Goal: Task Accomplishment & Management: Manage account settings

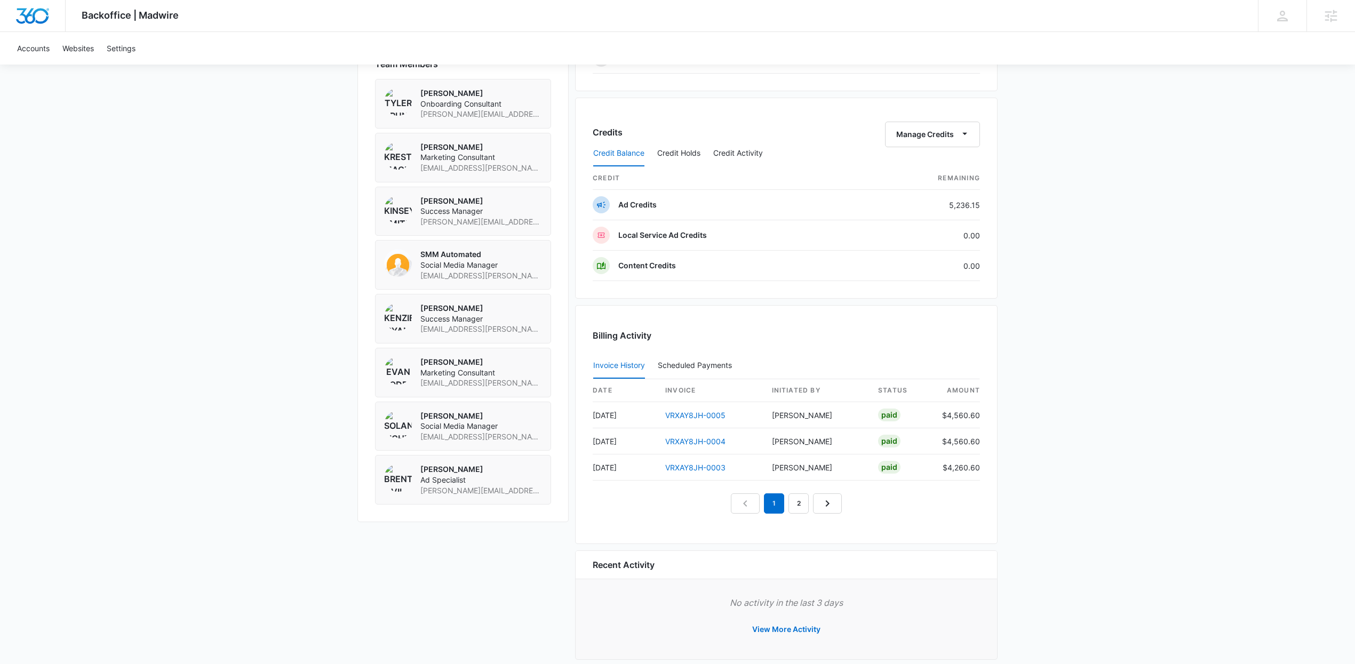
scroll to position [809, 0]
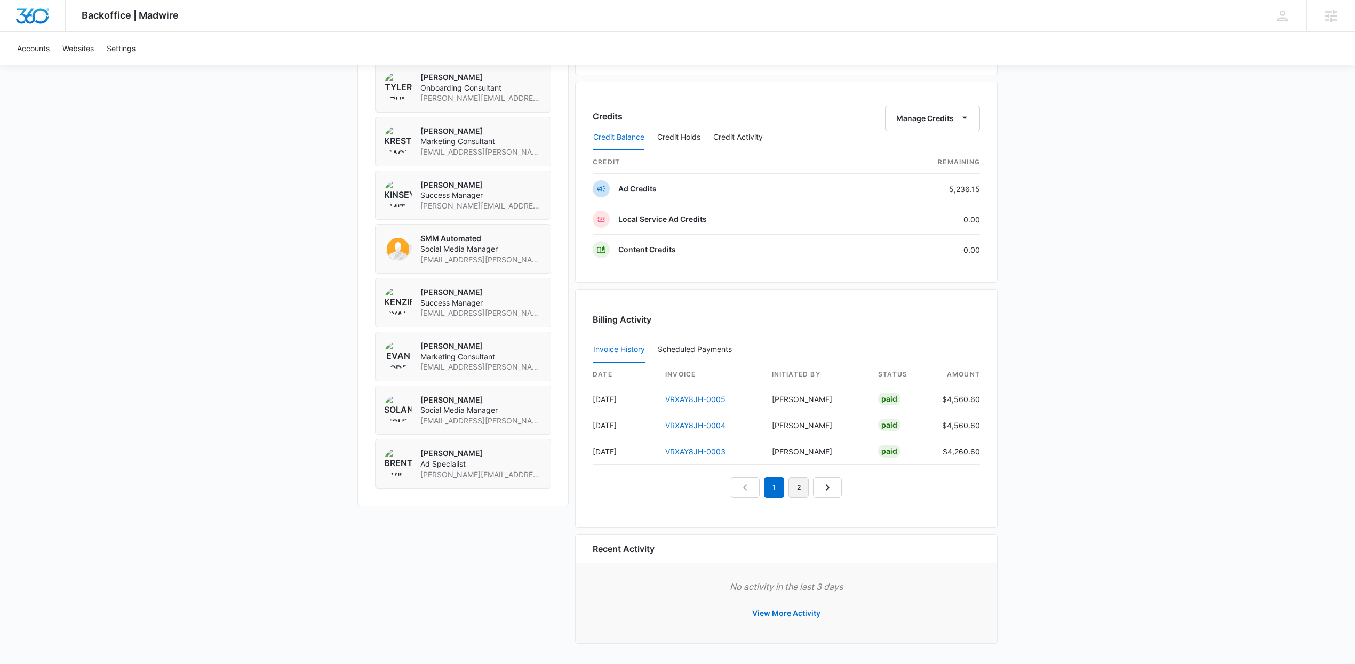
click at [798, 482] on link "2" at bounding box center [799, 488] width 20 height 20
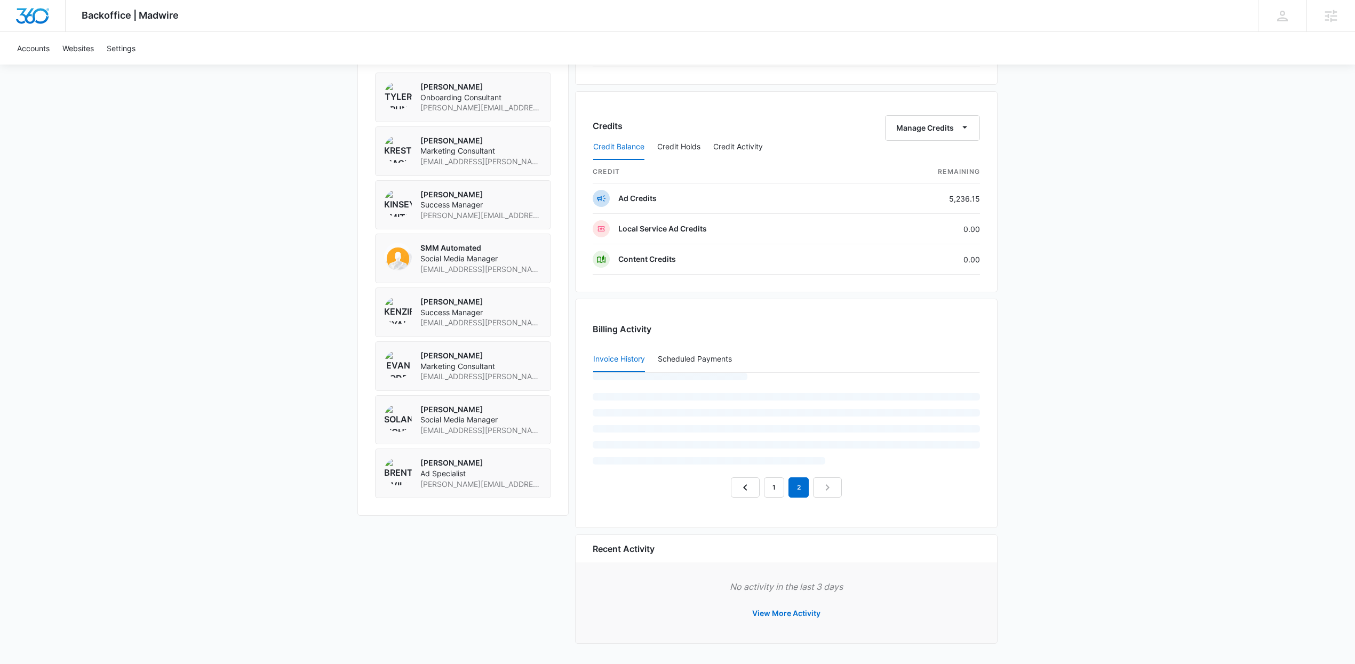
scroll to position [783, 0]
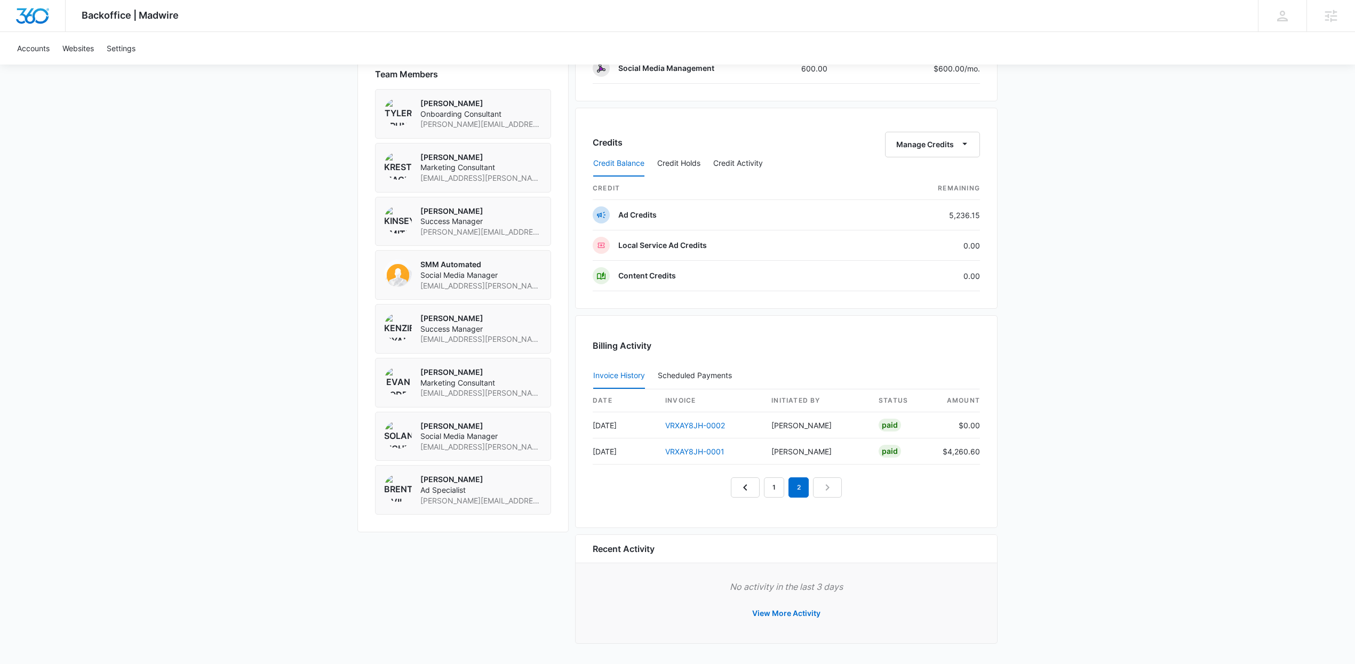
click at [839, 488] on nav "1 2" at bounding box center [786, 488] width 111 height 20
click at [775, 491] on link "1" at bounding box center [774, 488] width 20 height 20
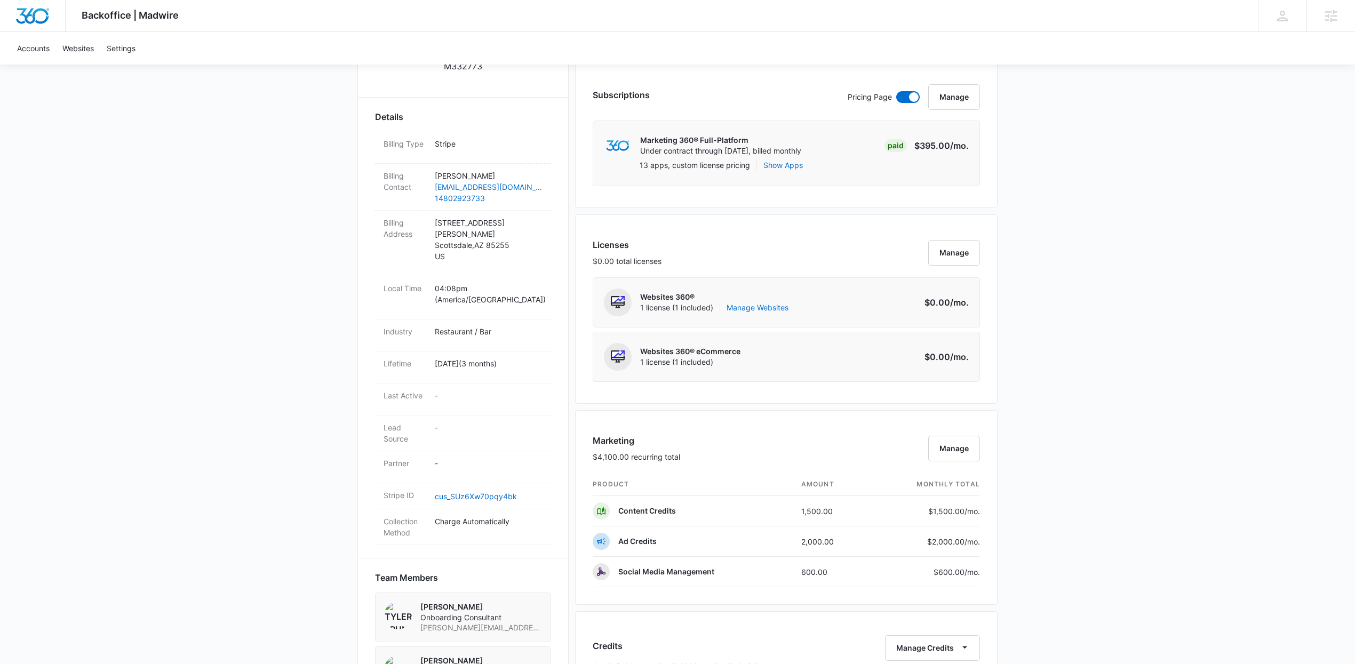
scroll to position [0, 0]
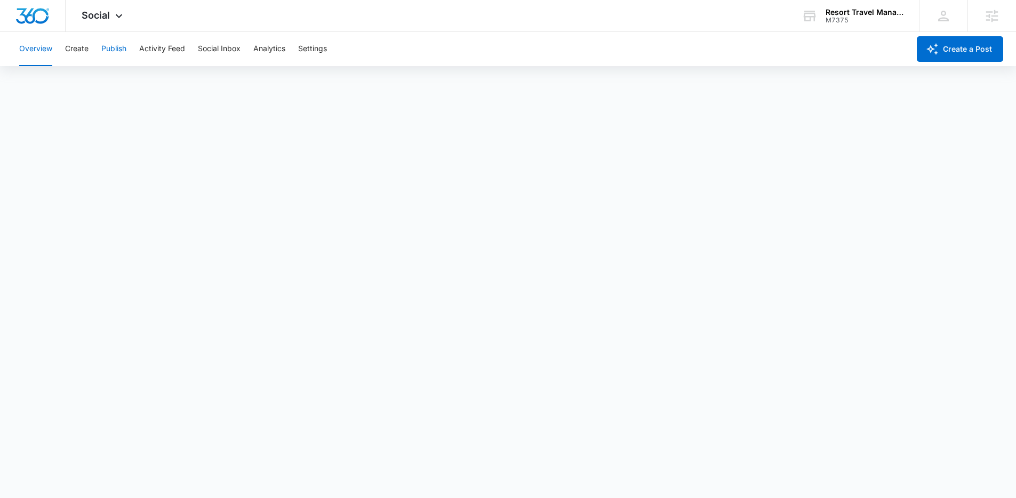
click at [125, 39] on button "Publish" at bounding box center [113, 49] width 25 height 34
click at [73, 49] on button "Create" at bounding box center [76, 49] width 23 height 34
click at [104, 84] on button "Approvals" at bounding box center [104, 82] width 36 height 30
click at [45, 86] on button "Content Library" at bounding box center [46, 82] width 54 height 30
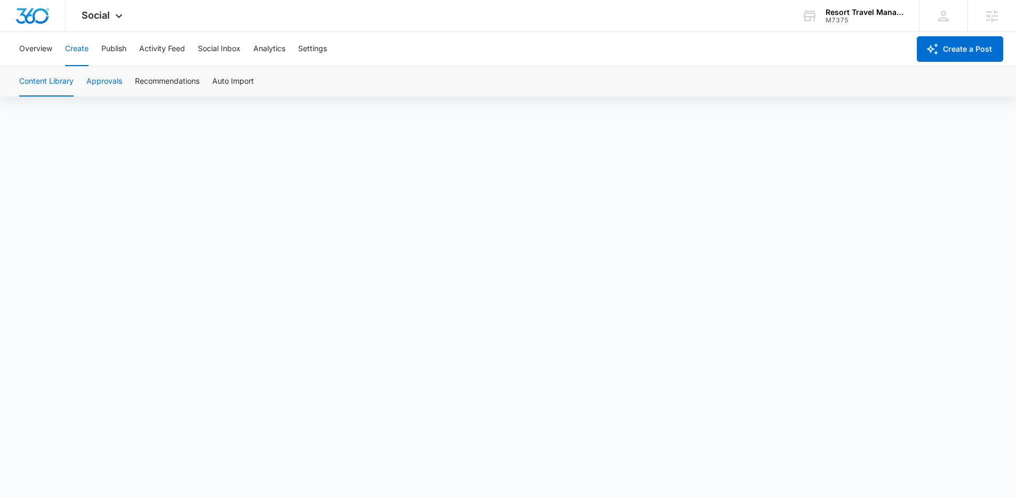
click at [100, 76] on button "Approvals" at bounding box center [104, 82] width 36 height 30
click at [119, 22] on div "Social Apps Reputation Websites Forms CRM Email Social Shop Payments POS Conten…" at bounding box center [104, 15] width 76 height 31
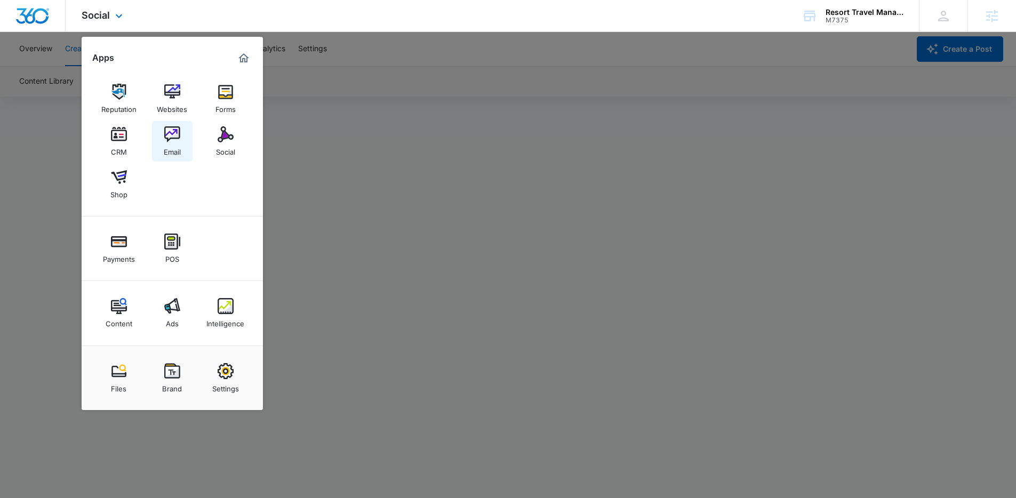
click at [162, 141] on link "Email" at bounding box center [172, 141] width 41 height 41
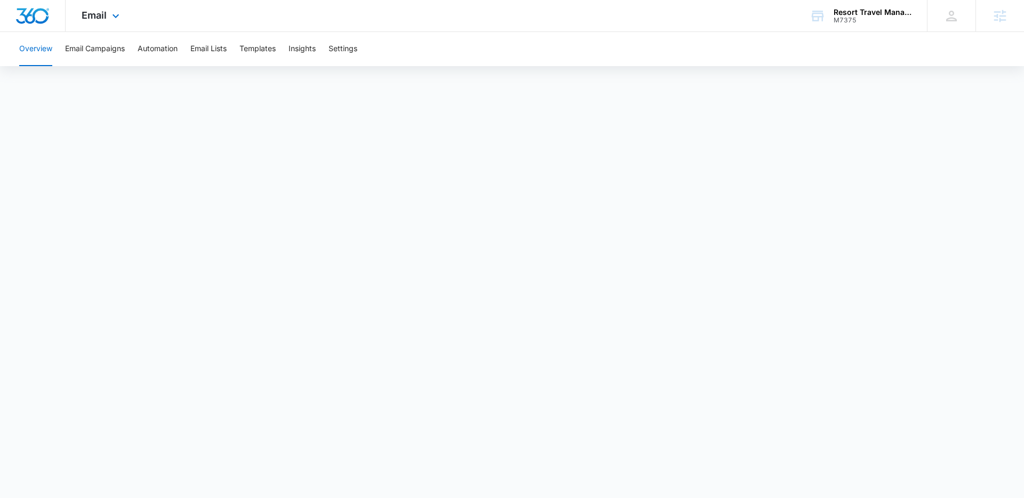
click at [93, 24] on div "Email Apps Reputation Websites Forms CRM Email Social Shop Payments POS Content…" at bounding box center [102, 15] width 73 height 31
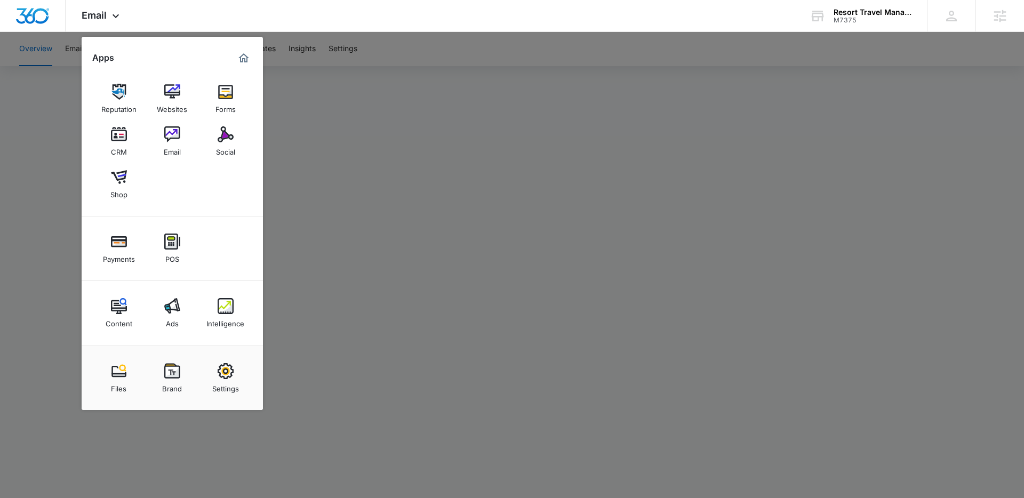
click at [355, 47] on div at bounding box center [512, 249] width 1024 height 498
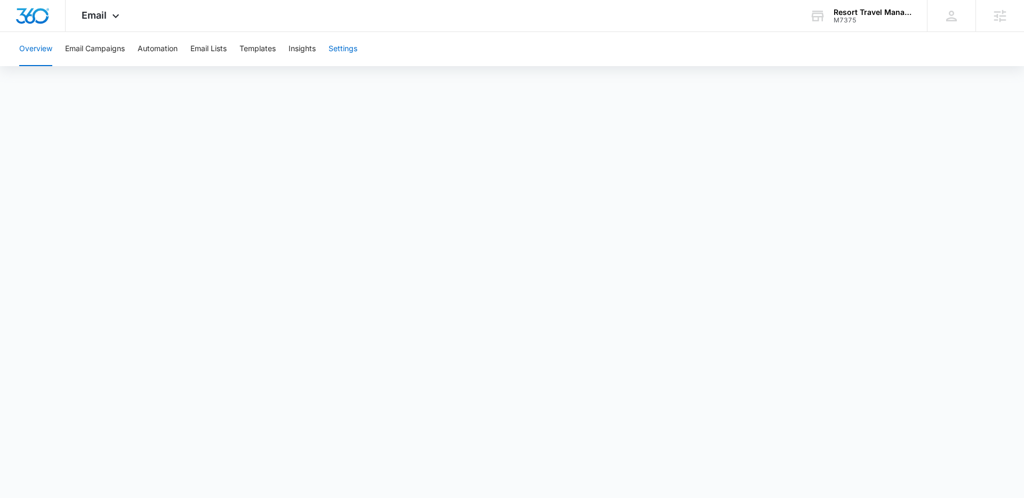
click at [349, 49] on button "Settings" at bounding box center [343, 49] width 29 height 34
click at [84, 7] on div "Email Apps Reputation Websites Forms CRM Email Social Shop Payments POS Content…" at bounding box center [102, 15] width 73 height 31
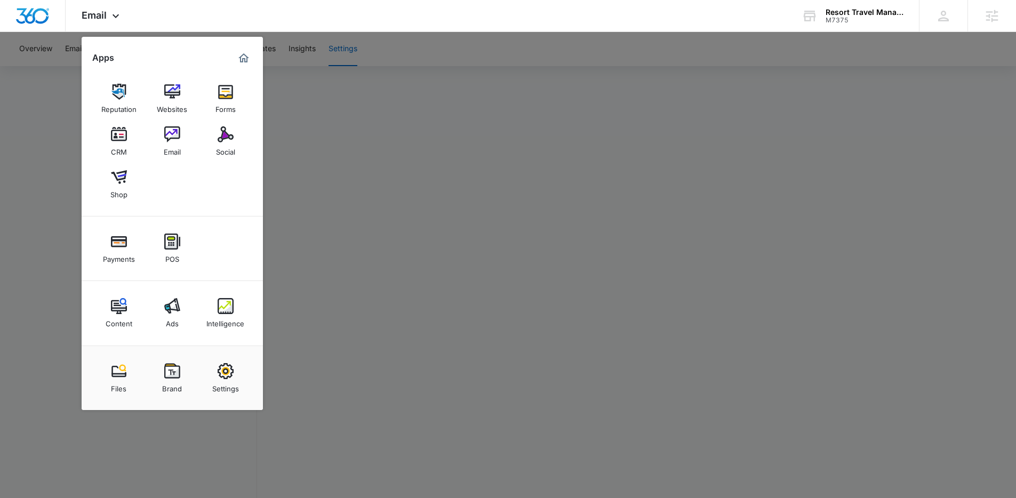
drag, startPoint x: 117, startPoint y: 138, endPoint x: 188, endPoint y: 96, distance: 81.8
click at [117, 138] on img at bounding box center [119, 134] width 16 height 16
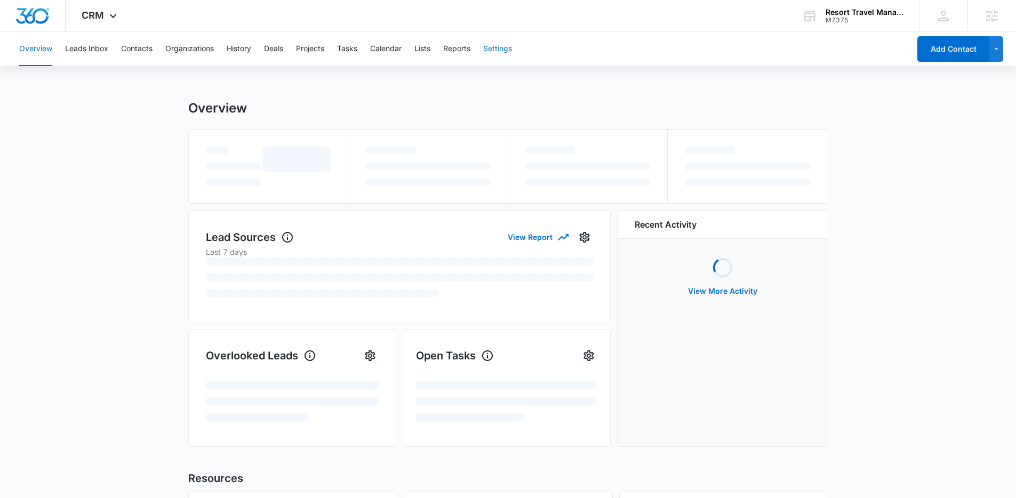
click at [488, 46] on button "Settings" at bounding box center [497, 49] width 29 height 34
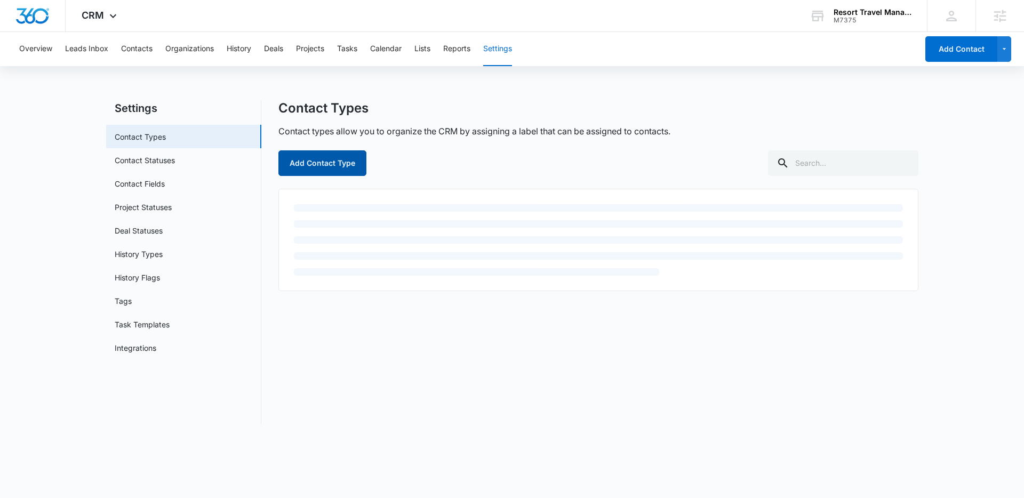
click at [340, 161] on button "Add Contact Type" at bounding box center [323, 163] width 88 height 26
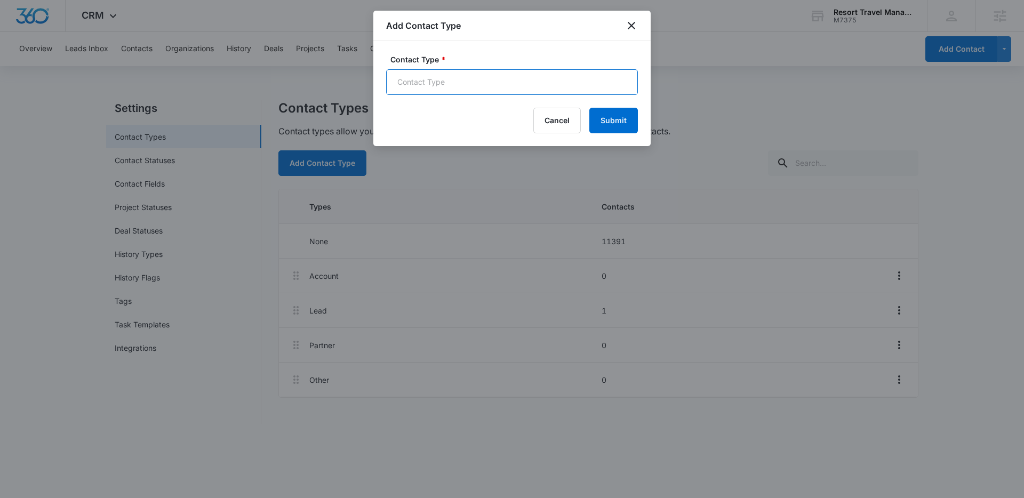
click at [433, 92] on input "Contact Type *" at bounding box center [512, 82] width 252 height 26
type input "Leads Upload (Oct. 2025)"
click at [590, 108] on button "Submit" at bounding box center [614, 121] width 49 height 26
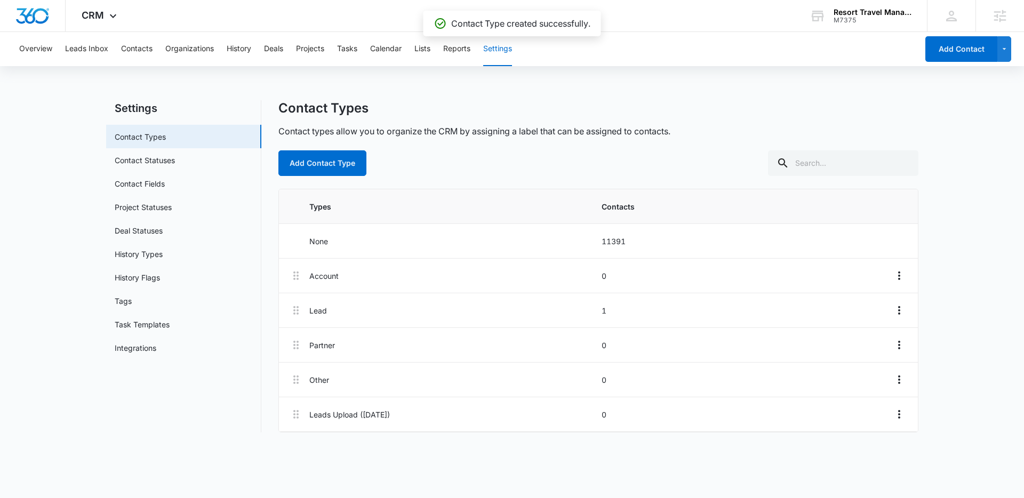
click at [457, 172] on div "Add Contact Type" at bounding box center [599, 163] width 640 height 26
click at [425, 50] on button "Lists" at bounding box center [423, 49] width 16 height 34
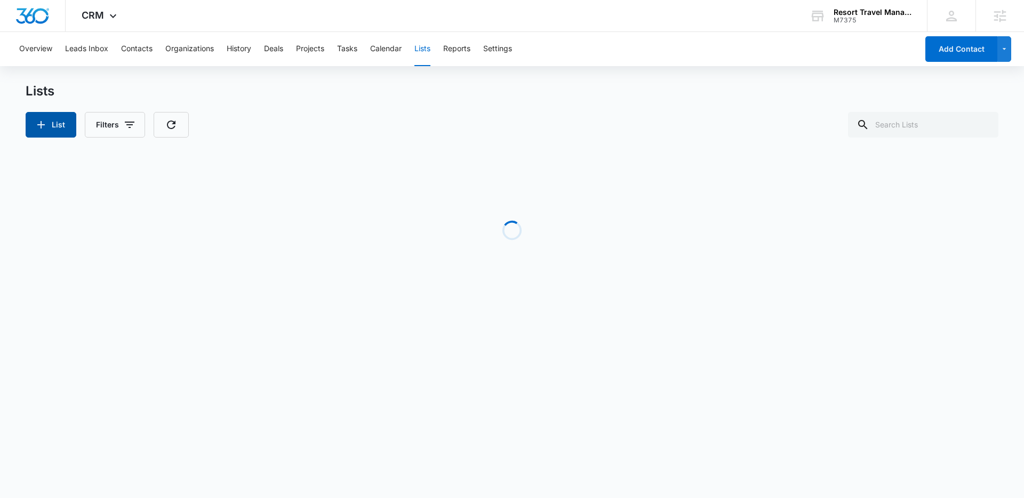
click at [63, 126] on button "List" at bounding box center [51, 125] width 51 height 26
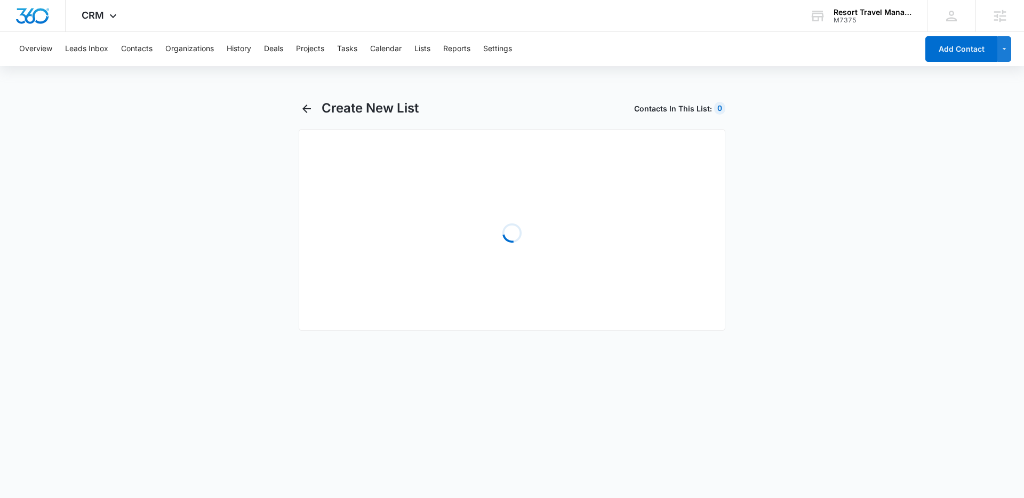
select select "31"
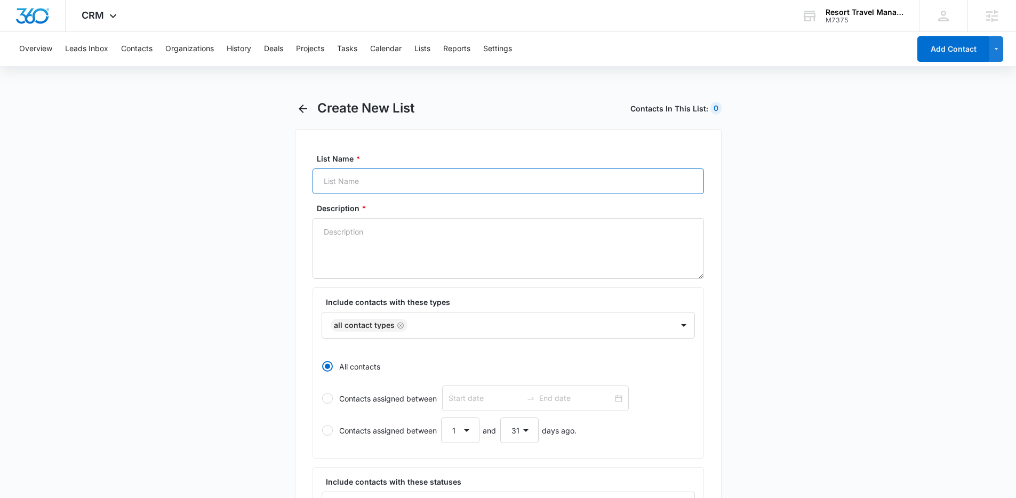
click at [431, 186] on input "List Name *" at bounding box center [509, 182] width 392 height 26
type input "Leads Upload (Oct. 2025)"
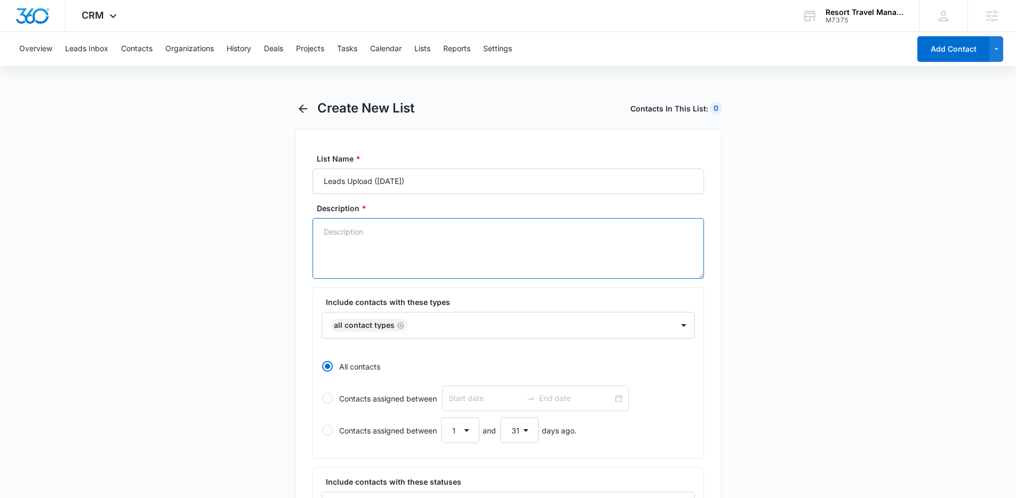
click at [356, 228] on textarea "Description *" at bounding box center [509, 248] width 392 height 61
click at [400, 324] on icon "Remove All Contact Types" at bounding box center [400, 325] width 6 height 6
type textarea "Lead List Uploaded via Tania / Amber Oct. 2025 for email journey"
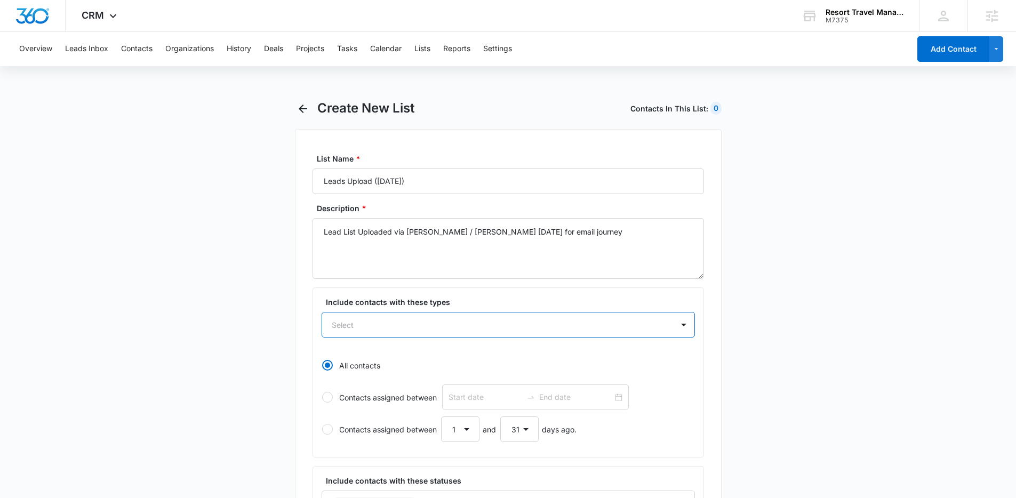
click at [420, 327] on div "Select" at bounding box center [497, 325] width 351 height 24
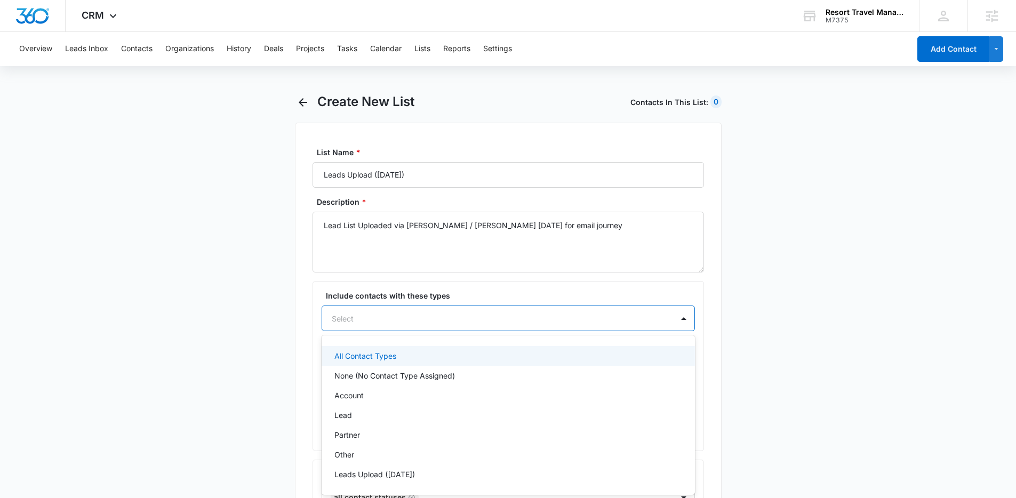
scroll to position [7, 0]
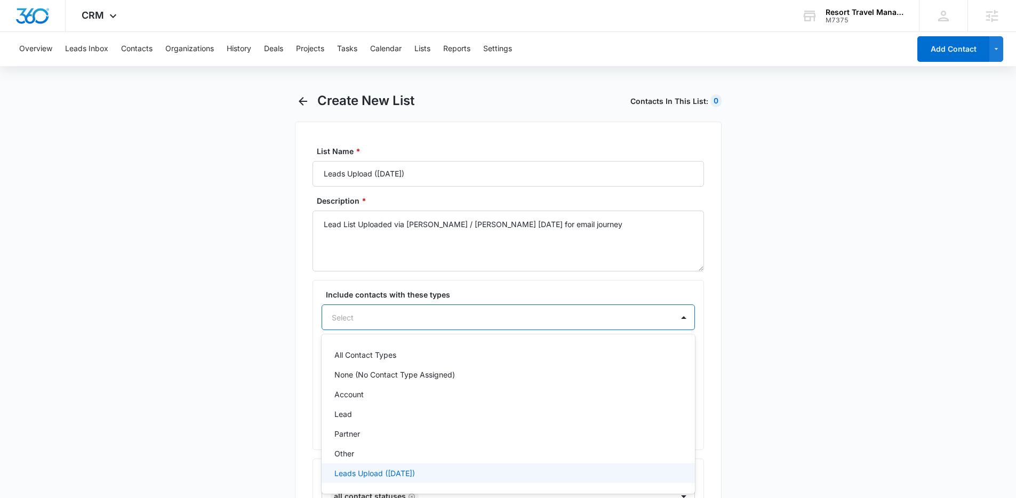
click at [409, 473] on p "Leads Upload (Oct. 2025)" at bounding box center [375, 473] width 81 height 11
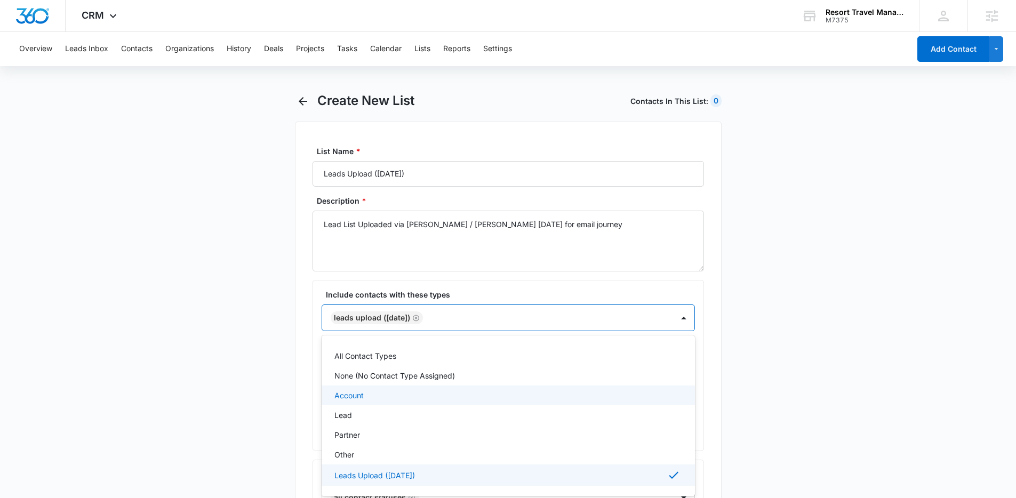
click at [277, 388] on main "Create New List Contacts In This List : 0 List Name * Leads Upload (Oct. 2025) …" at bounding box center [508, 493] width 1016 height 801
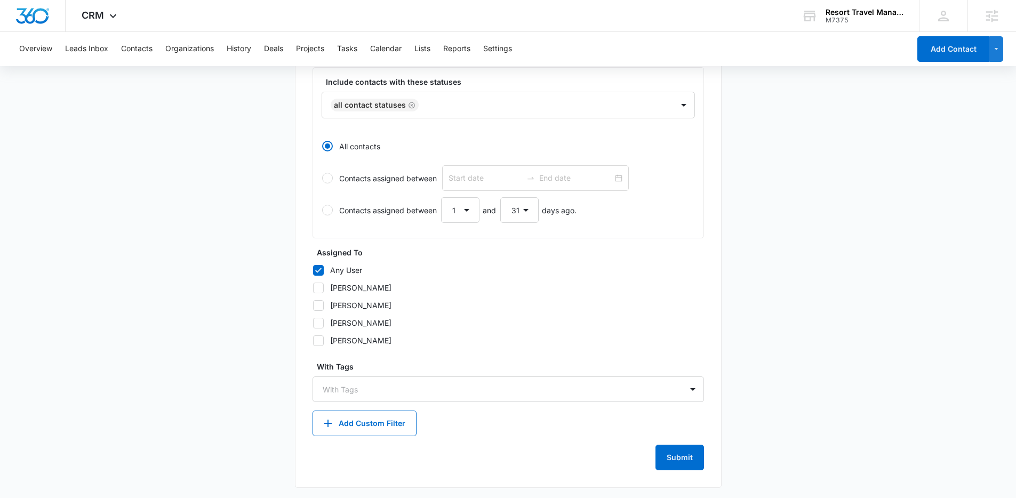
scroll to position [403, 0]
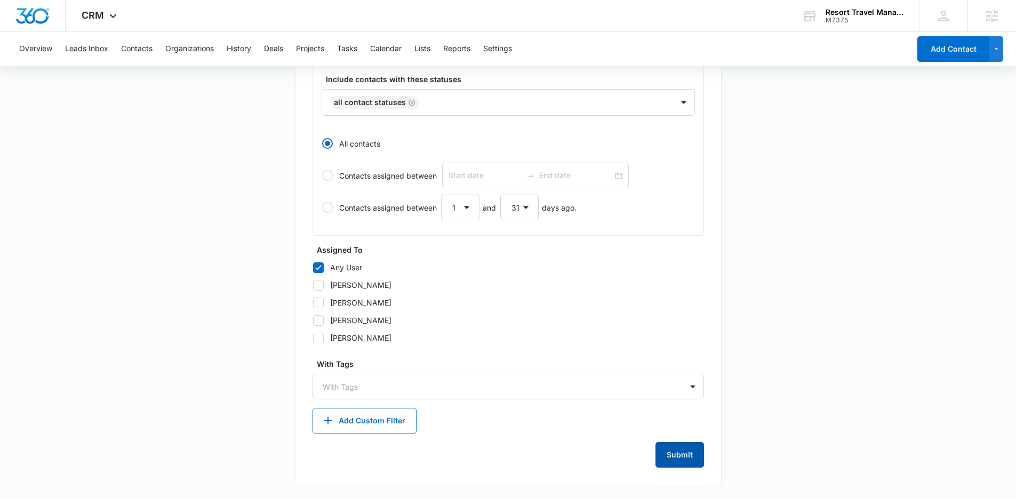
click at [684, 448] on button "Submit" at bounding box center [680, 455] width 49 height 26
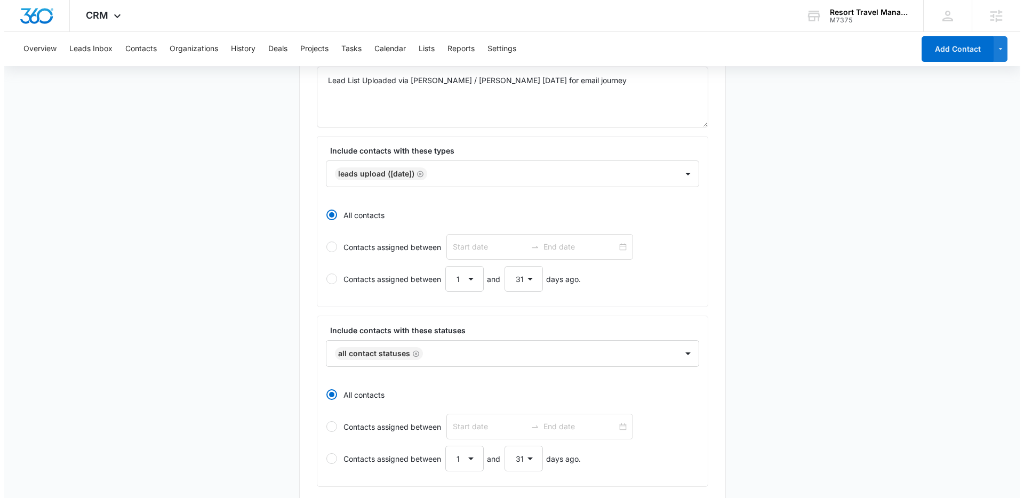
scroll to position [0, 0]
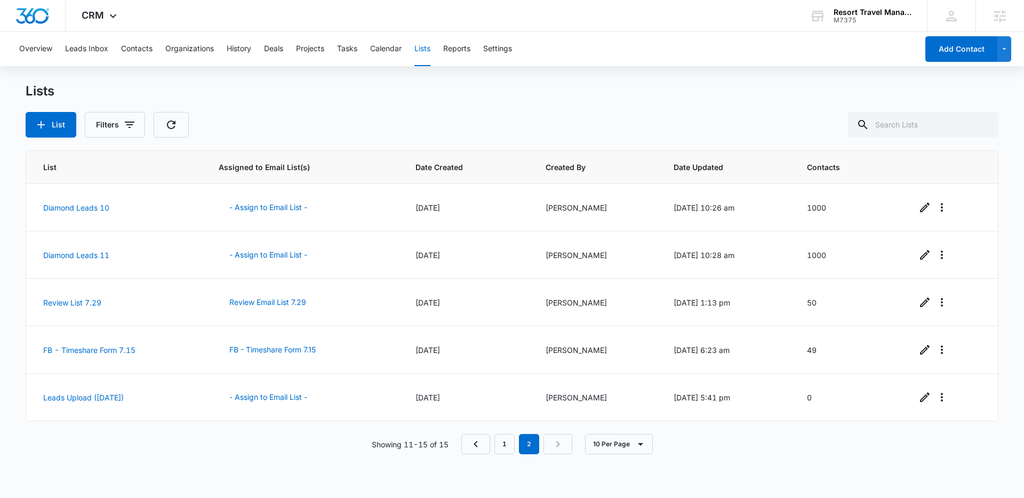
click at [266, 438] on div "Showing 11-15 of 15 1 2 10 Per Page" at bounding box center [512, 444] width 973 height 20
click at [920, 400] on icon "Edit" at bounding box center [925, 397] width 13 height 13
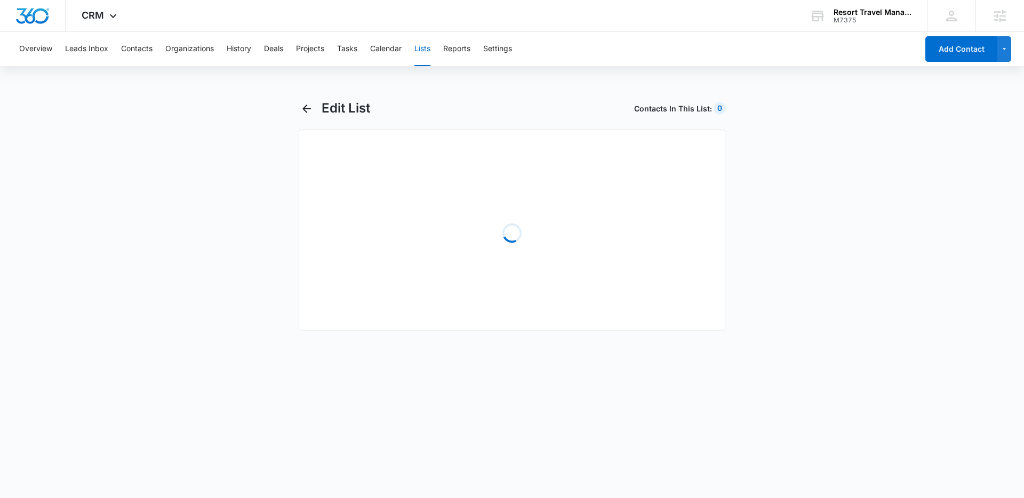
select select "31"
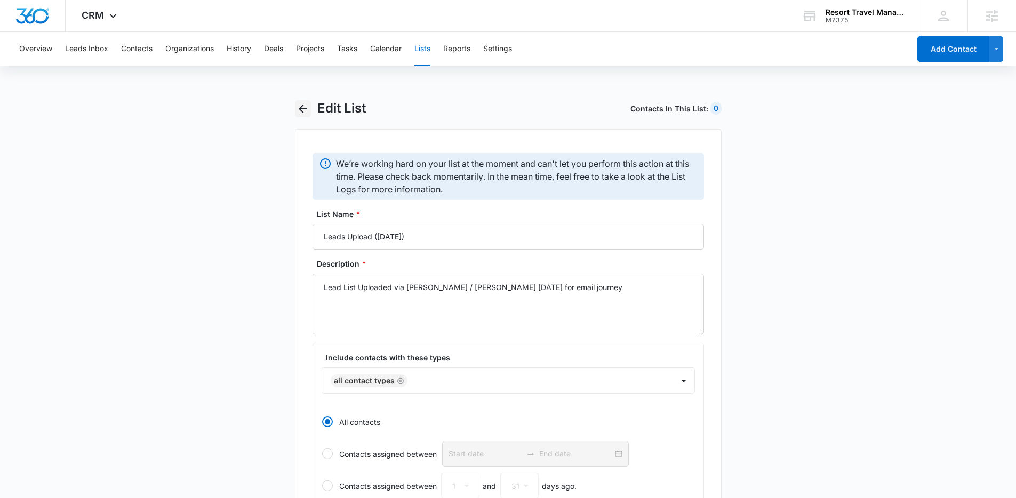
click at [299, 107] on icon "button" at bounding box center [303, 108] width 13 height 13
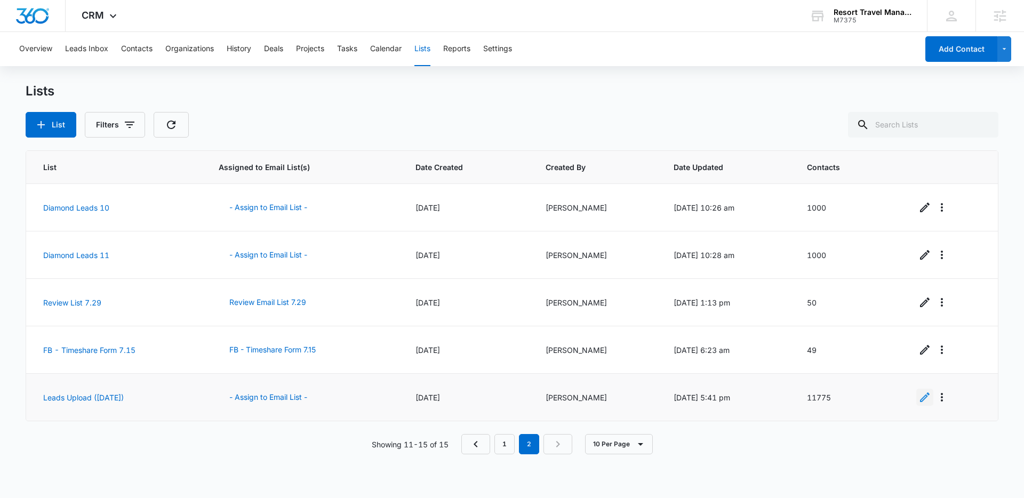
click at [924, 396] on icon "Edit" at bounding box center [925, 398] width 10 height 10
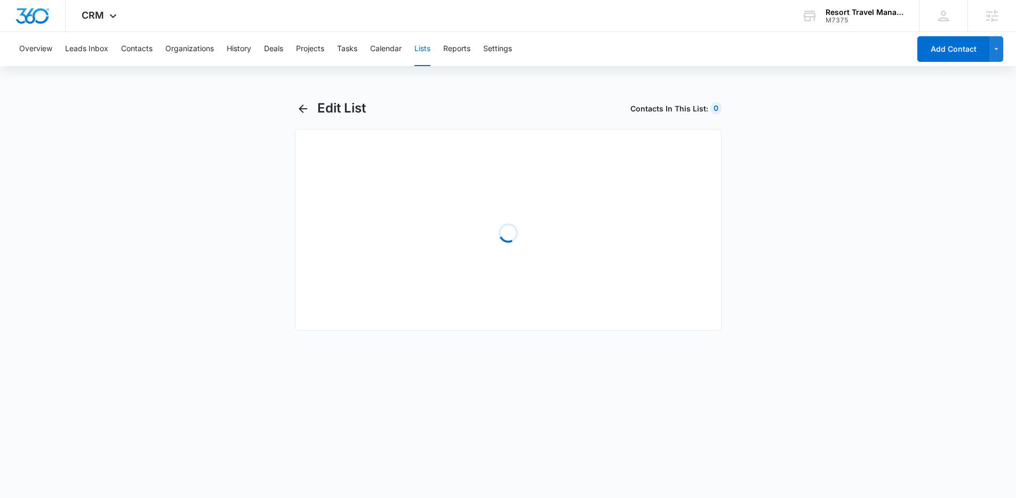
select select "31"
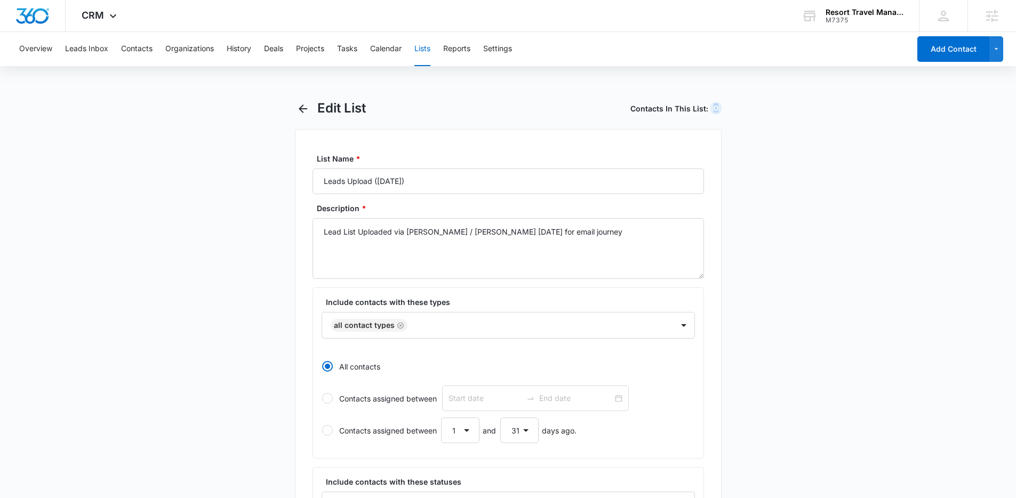
drag, startPoint x: 714, startPoint y: 107, endPoint x: 728, endPoint y: 107, distance: 13.9
click at [728, 107] on main "Edit List Contacts In This List : 0 List Name * Leads Upload ([DATE]) Descripti…" at bounding box center [508, 500] width 1016 height 801
click at [869, 189] on main "Edit List Contacts In This List : 0 List Name * Leads Upload ([DATE]) Descripti…" at bounding box center [508, 500] width 1016 height 801
click at [304, 115] on button "button" at bounding box center [303, 108] width 17 height 17
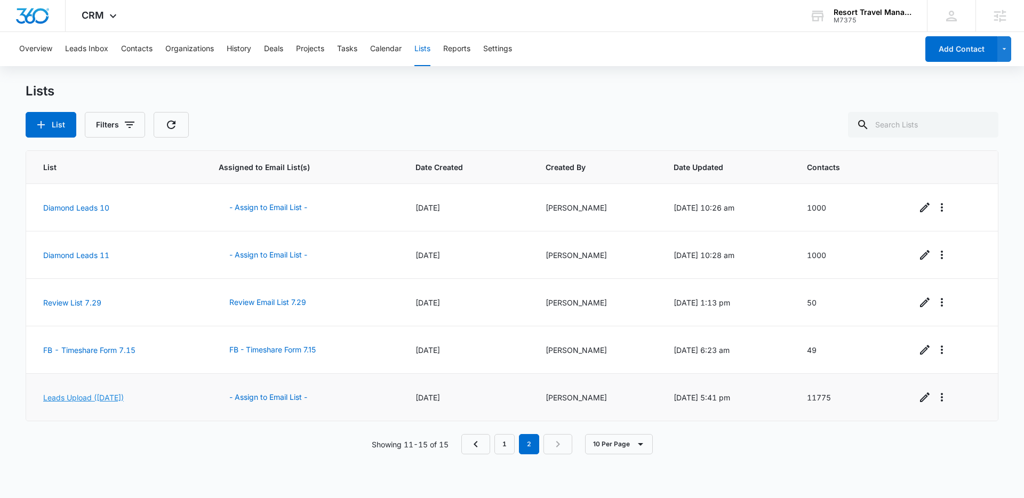
click at [118, 396] on link "Leads Upload ([DATE])" at bounding box center [83, 397] width 81 height 9
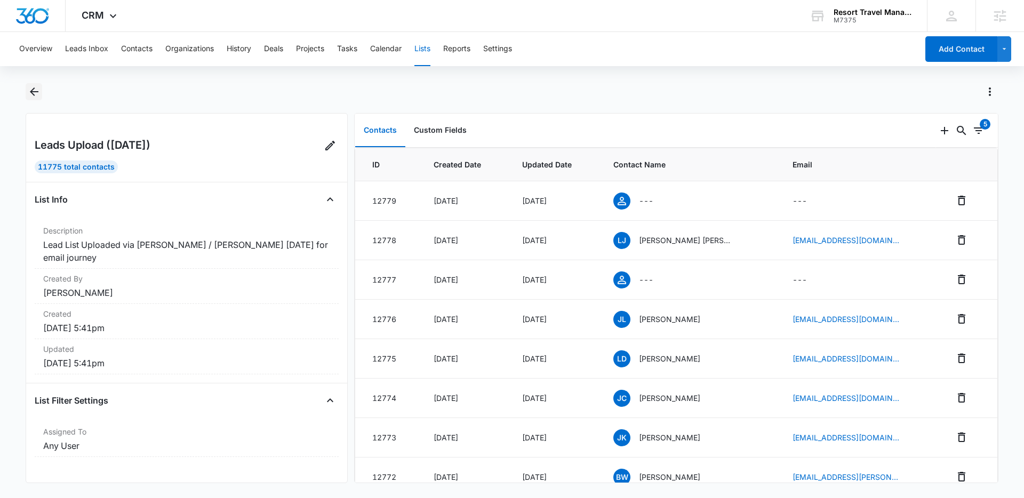
click at [36, 95] on icon "Back" at bounding box center [34, 91] width 13 height 13
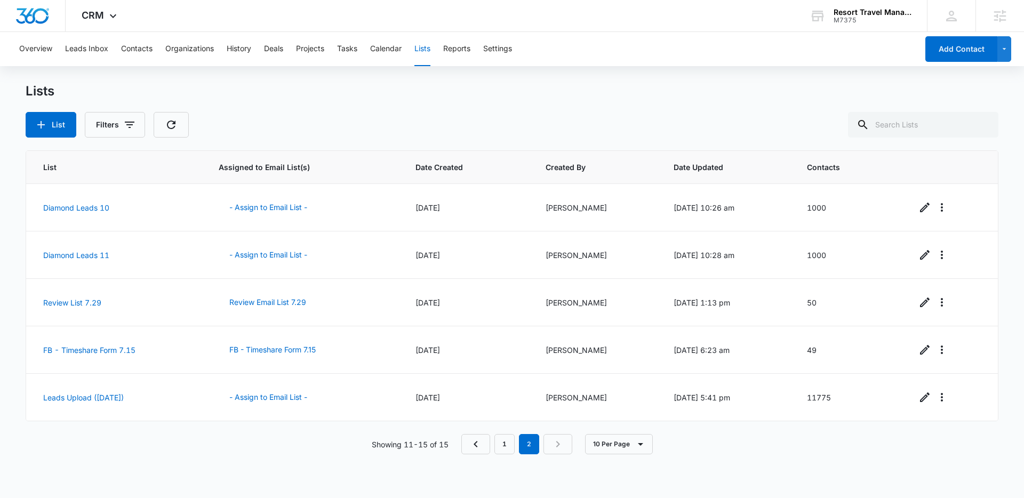
click at [303, 440] on div "Showing 11-15 of 15 1 2 10 Per Page" at bounding box center [512, 444] width 973 height 20
click at [277, 395] on button "- Assign to Email List -" at bounding box center [268, 398] width 99 height 26
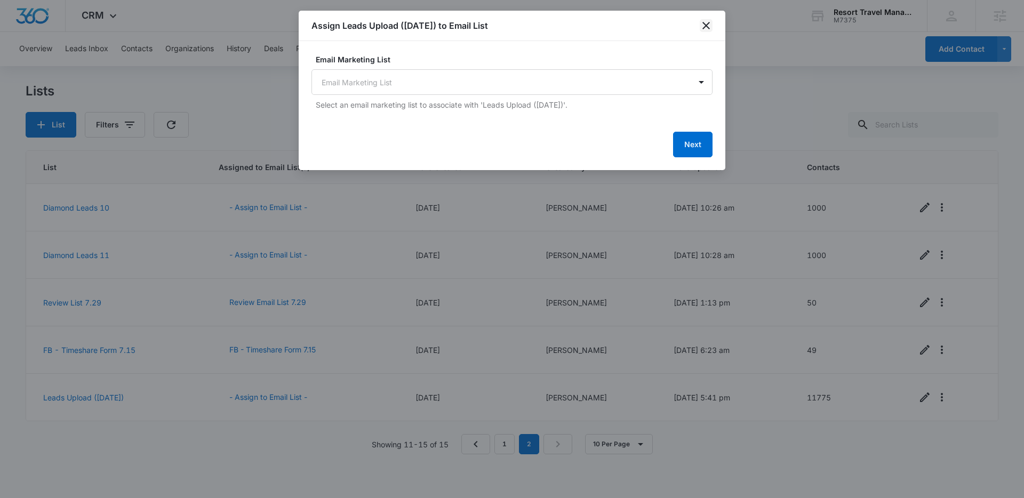
click at [705, 22] on icon "close" at bounding box center [706, 25] width 13 height 13
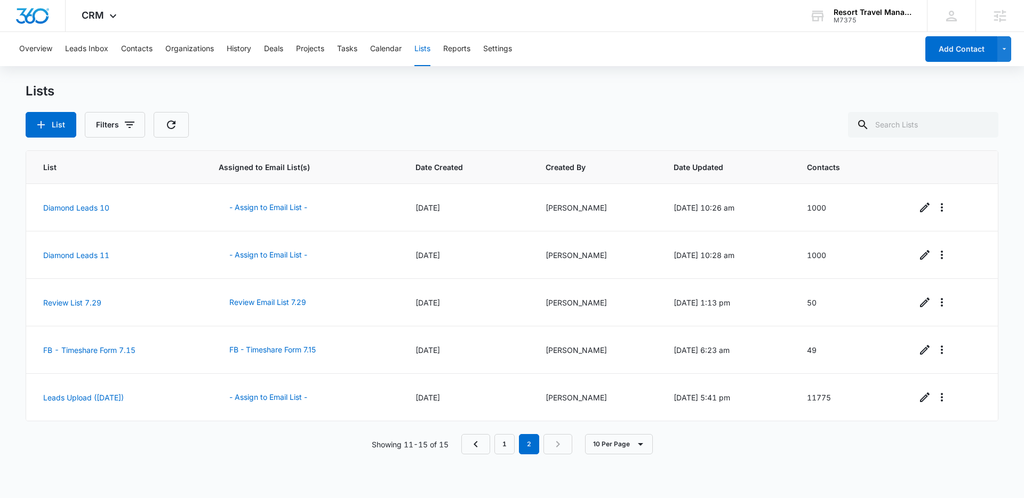
click at [256, 443] on div "Showing 11-15 of 15 1 2 10 Per Page" at bounding box center [512, 444] width 973 height 20
click at [100, 18] on span "CRM" at bounding box center [93, 15] width 22 height 11
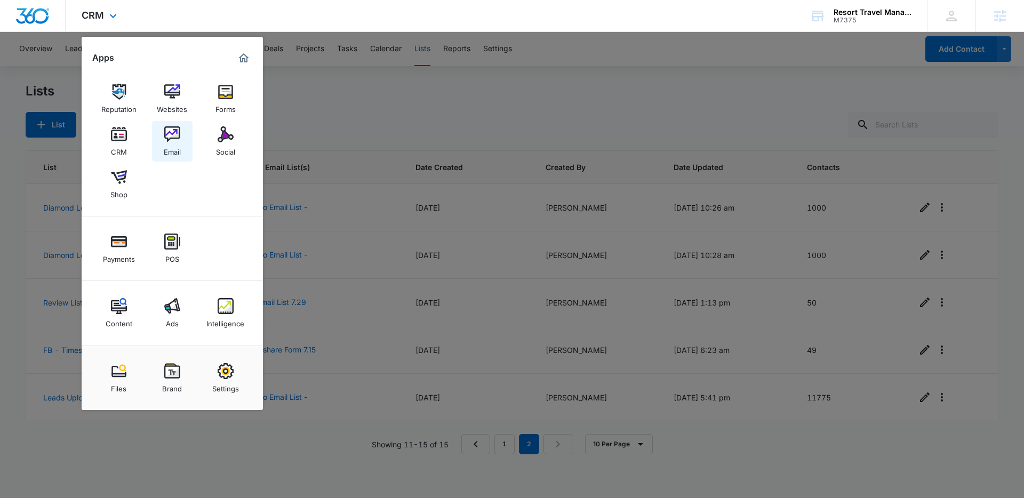
click at [166, 140] on img at bounding box center [172, 134] width 16 height 16
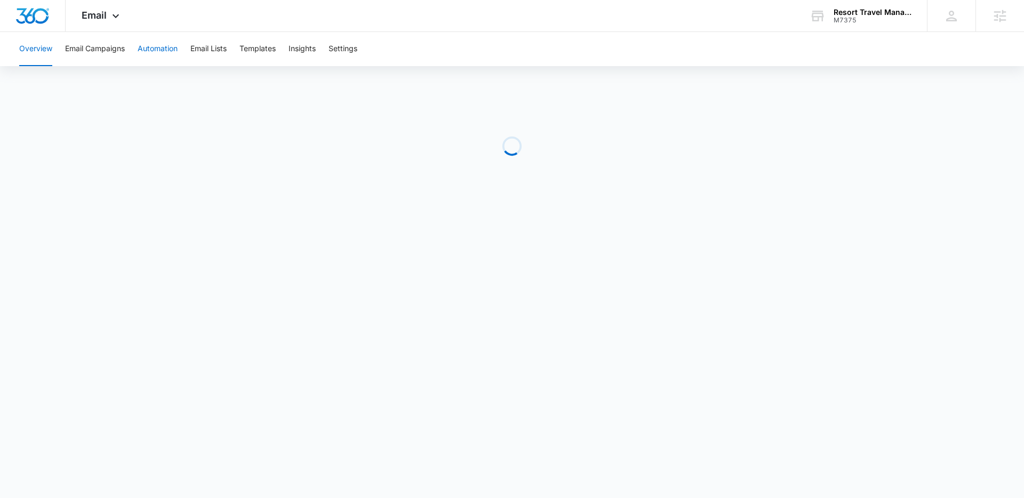
click at [155, 39] on button "Automation" at bounding box center [158, 49] width 40 height 34
click at [151, 54] on button "Automation" at bounding box center [158, 49] width 40 height 34
click at [212, 56] on button "Email Lists" at bounding box center [208, 49] width 36 height 34
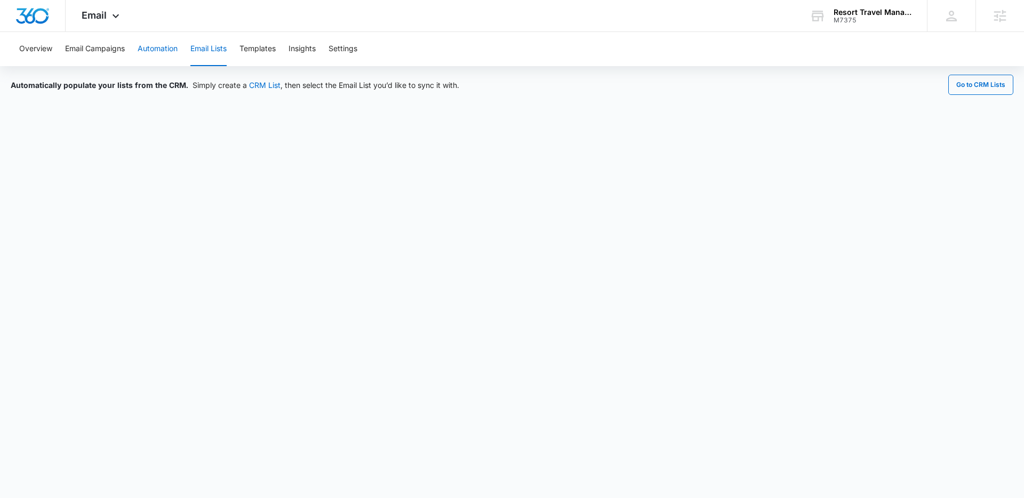
click at [172, 46] on button "Automation" at bounding box center [158, 49] width 40 height 34
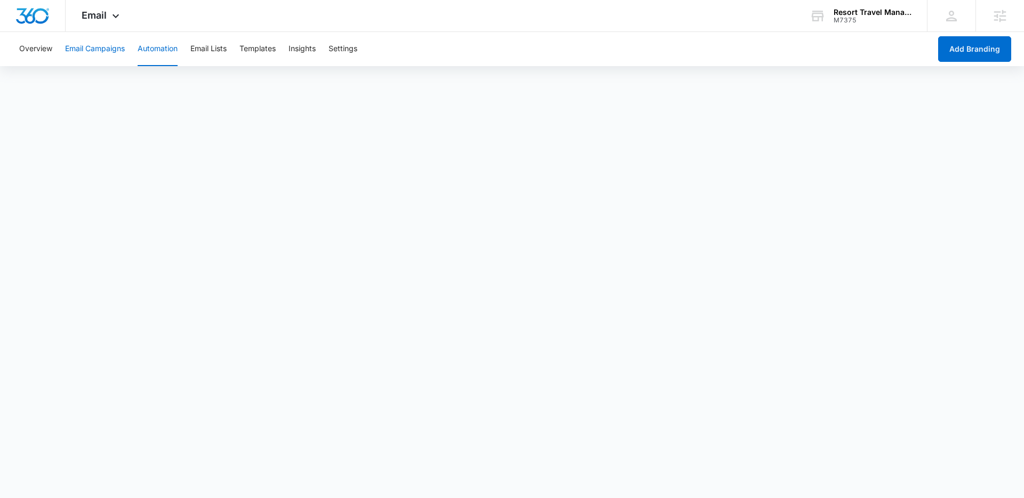
click at [92, 49] on button "Email Campaigns" at bounding box center [95, 49] width 60 height 34
click at [142, 49] on button "Automation" at bounding box center [158, 49] width 40 height 34
click at [168, 52] on button "Automation" at bounding box center [158, 49] width 40 height 34
click at [110, 54] on button "Email Campaigns" at bounding box center [95, 49] width 60 height 34
click at [160, 52] on button "Automation" at bounding box center [158, 49] width 40 height 34
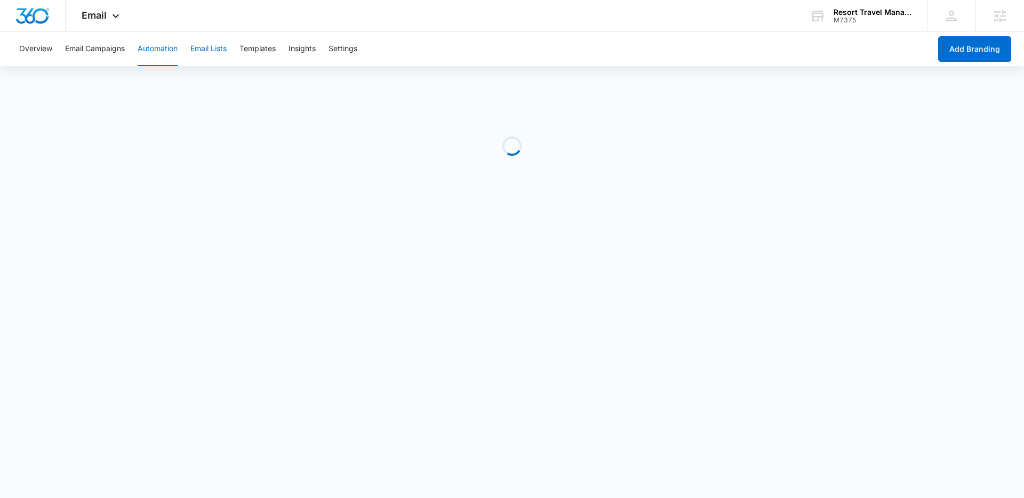
click at [217, 50] on button "Email Lists" at bounding box center [208, 49] width 36 height 34
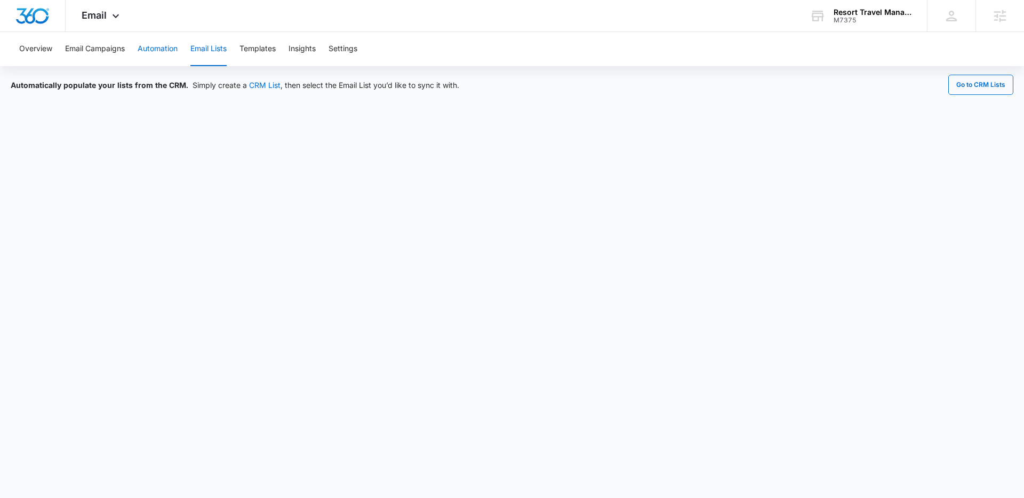
click at [171, 51] on button "Automation" at bounding box center [158, 49] width 40 height 34
